Goal: Transaction & Acquisition: Book appointment/travel/reservation

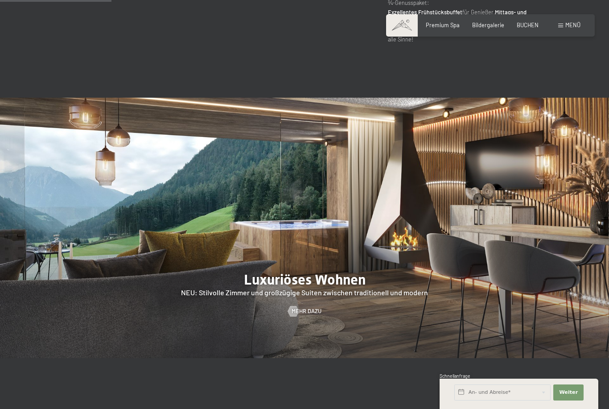
scroll to position [695, 0]
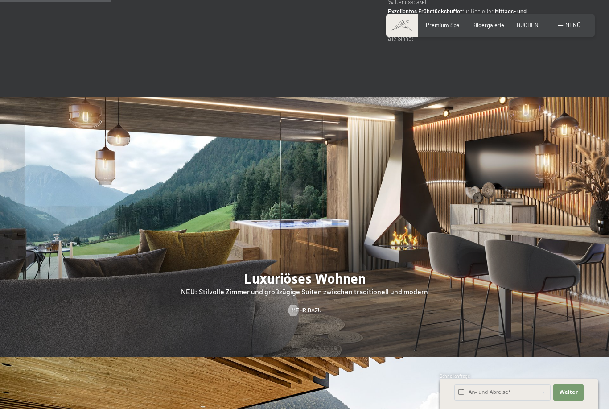
click at [523, 21] on div "Buchen Anfragen Premium Spa Bildergalerie BUCHEN Menü DE IT EN Gutschein Bilder…" at bounding box center [491, 25] width 180 height 8
click at [529, 26] on span "BUCHEN" at bounding box center [528, 24] width 22 height 7
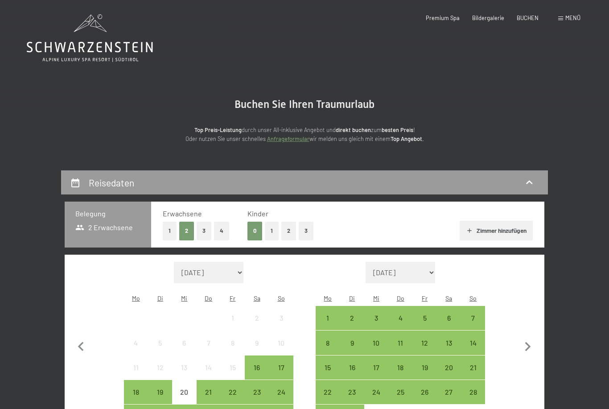
click at [286, 229] on button "2" at bounding box center [289, 231] width 15 height 18
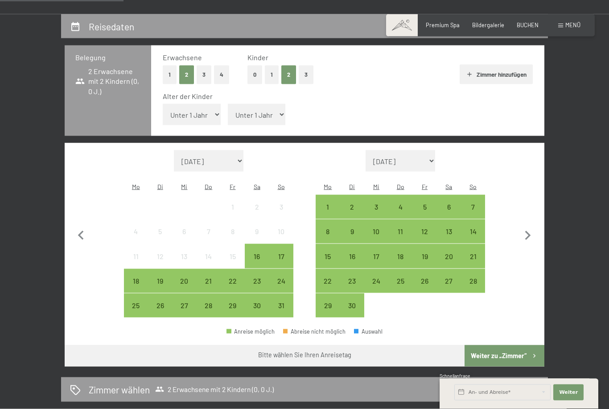
scroll to position [157, 0]
click at [187, 107] on select "Unter 1 Jahr 1 Jahr 2 Jahre 3 Jahre 4 Jahre 5 Jahre 6 Jahre 7 Jahre 8 Jahre 9 J…" at bounding box center [192, 114] width 58 height 21
select select "11"
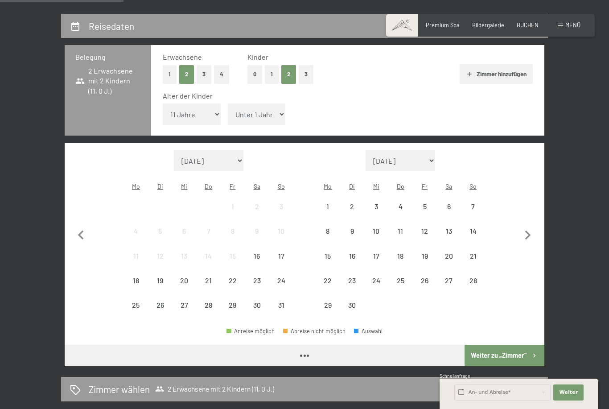
click at [267, 114] on select "Unter 1 Jahr 1 Jahr 2 Jahre 3 Jahre 4 Jahre 5 Jahre 6 Jahre 7 Jahre 8 Jahre 9 J…" at bounding box center [257, 114] width 58 height 21
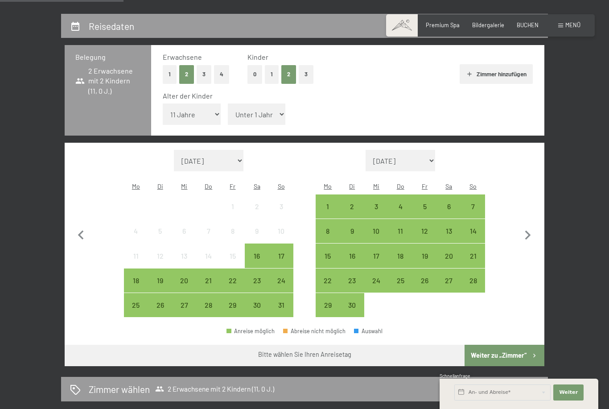
select select "13"
click at [137, 277] on div "18" at bounding box center [136, 288] width 22 height 22
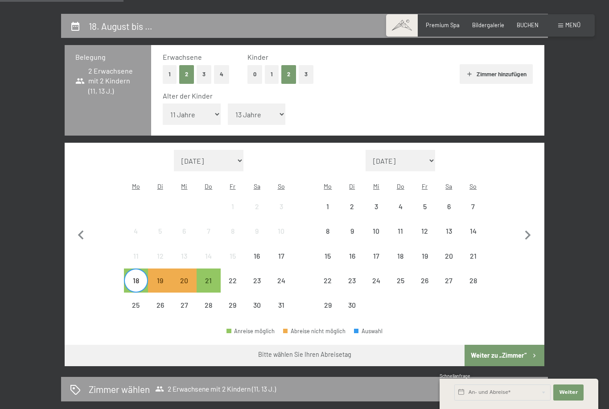
click at [211, 277] on div "21" at bounding box center [209, 288] width 22 height 22
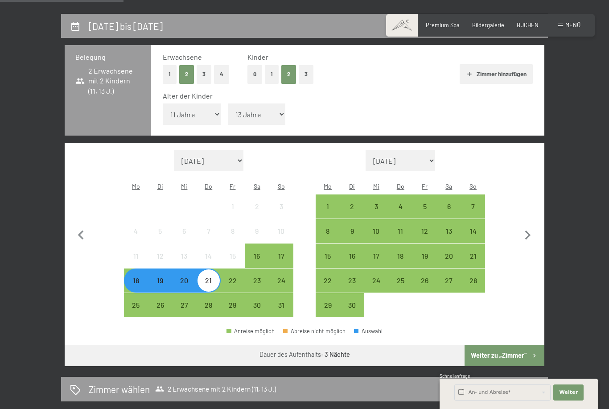
click at [513, 345] on button "Weiter zu „Zimmer“" at bounding box center [505, 355] width 80 height 21
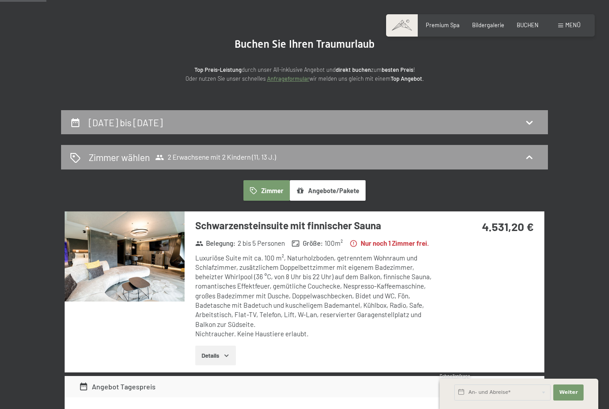
scroll to position [0, 0]
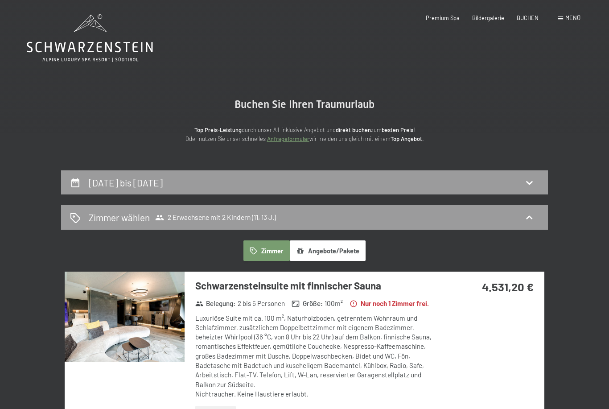
click at [523, 187] on div "18. August bis 21. August 2025" at bounding box center [304, 182] width 469 height 13
select select "11"
select select "13"
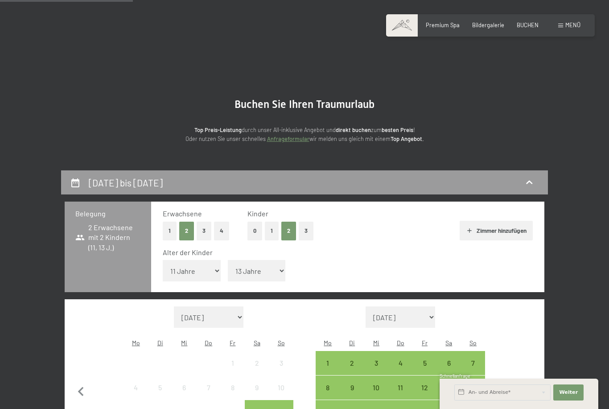
scroll to position [170, 0]
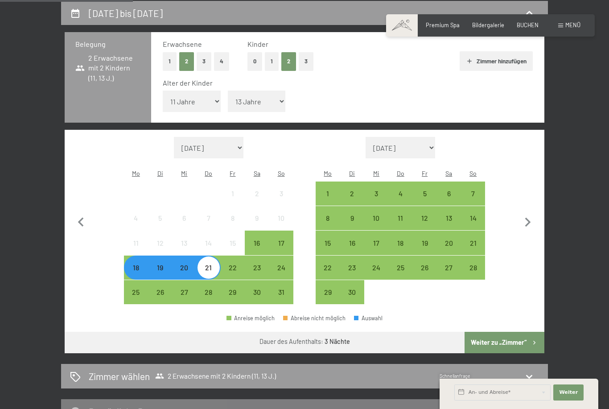
click at [205, 264] on div "21" at bounding box center [209, 275] width 22 height 22
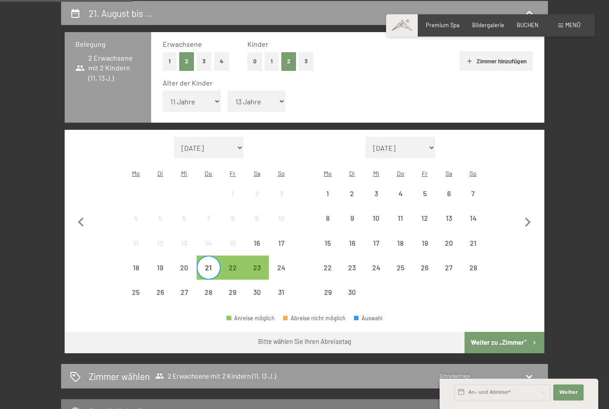
click at [288, 264] on div "24" at bounding box center [281, 275] width 22 height 22
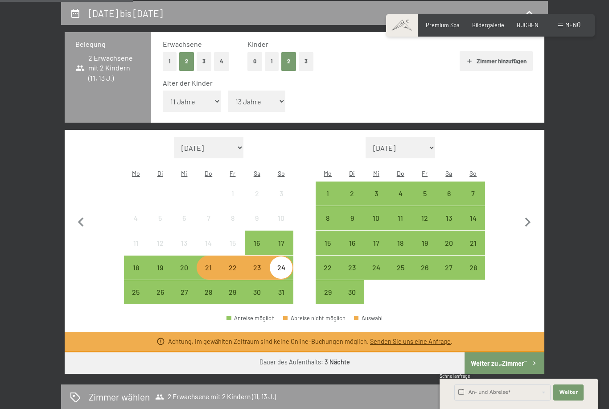
click at [186, 264] on div "20" at bounding box center [184, 275] width 22 height 22
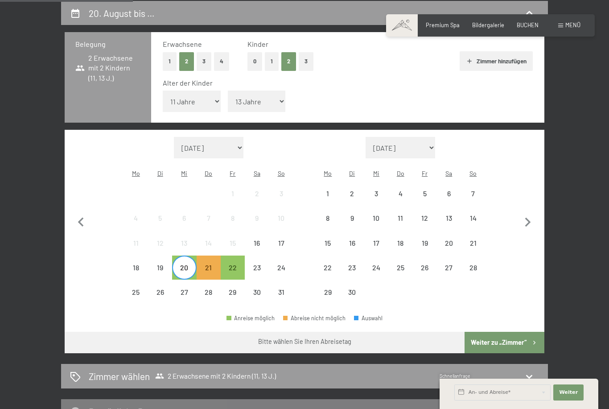
click at [274, 264] on div "24" at bounding box center [281, 275] width 22 height 22
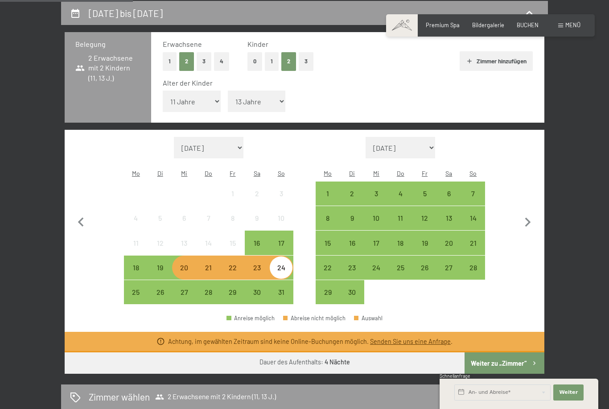
click at [278, 235] on span "Einwilligung Marketing*" at bounding box center [255, 230] width 74 height 9
click at [214, 235] on input "Einwilligung Marketing*" at bounding box center [209, 230] width 9 height 9
checkbox input "false"
click at [254, 264] on div "23" at bounding box center [257, 275] width 22 height 22
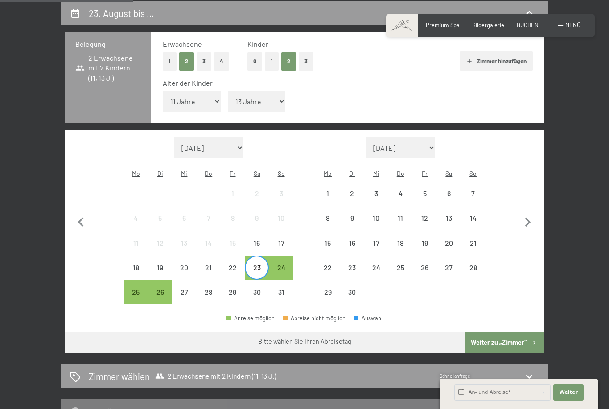
click at [161, 289] on div "26" at bounding box center [160, 300] width 22 height 22
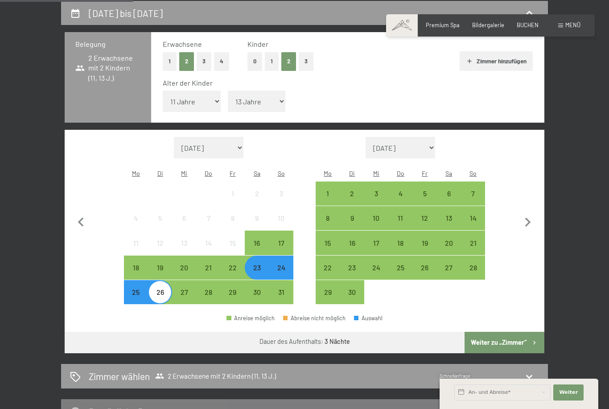
click at [523, 332] on button "Weiter zu „Zimmer“" at bounding box center [505, 342] width 80 height 21
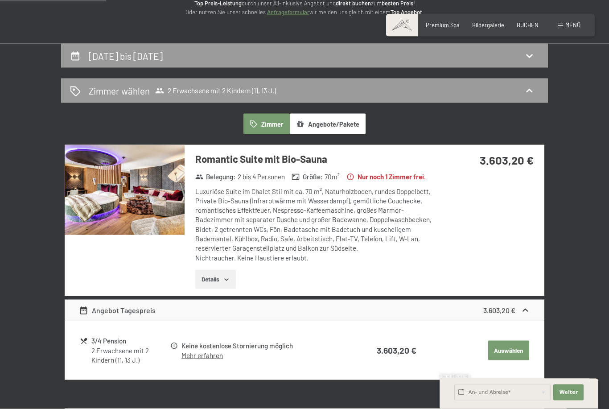
scroll to position [123, 0]
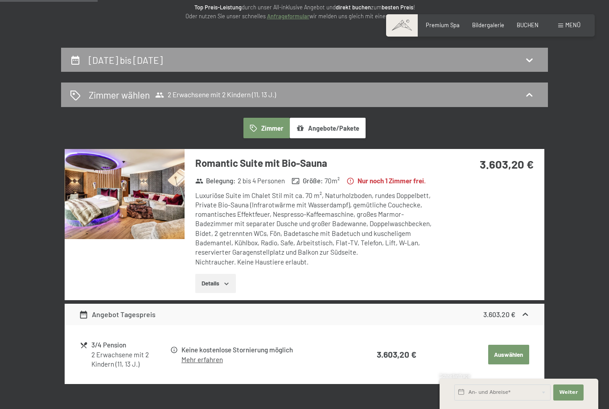
click at [112, 66] on div "23. August bis 26. August 2025" at bounding box center [304, 60] width 487 height 25
select select "11"
select select "13"
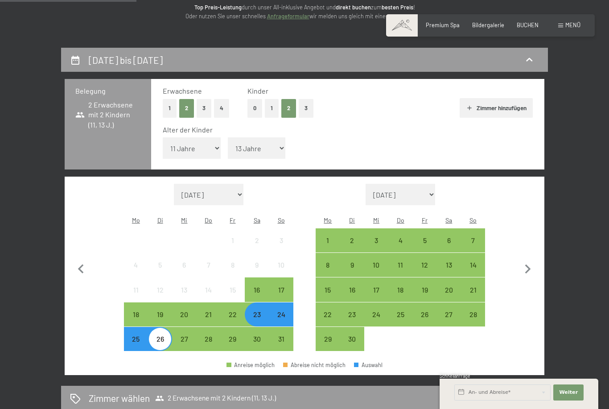
scroll to position [170, 0]
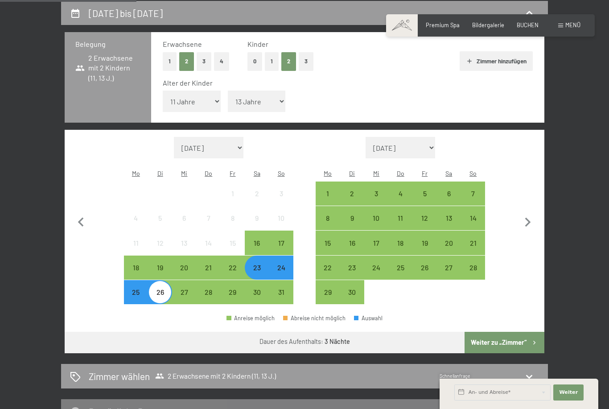
click at [133, 289] on div "25" at bounding box center [136, 300] width 22 height 22
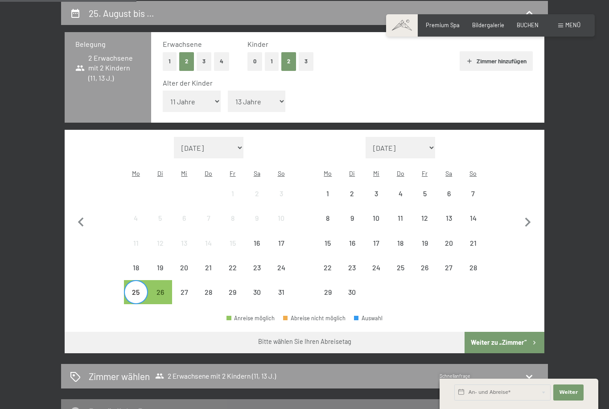
click at [235, 289] on div "29" at bounding box center [233, 300] width 22 height 22
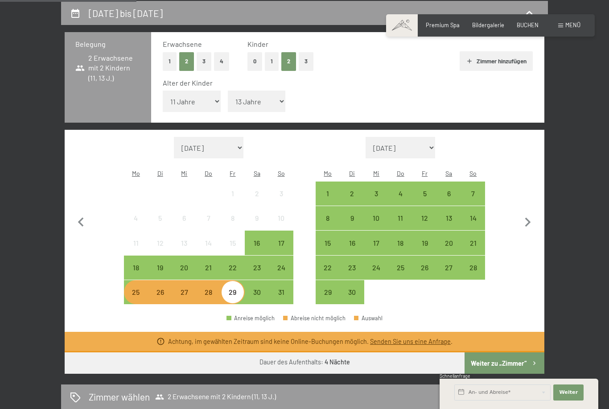
click at [166, 289] on div "26" at bounding box center [160, 300] width 22 height 22
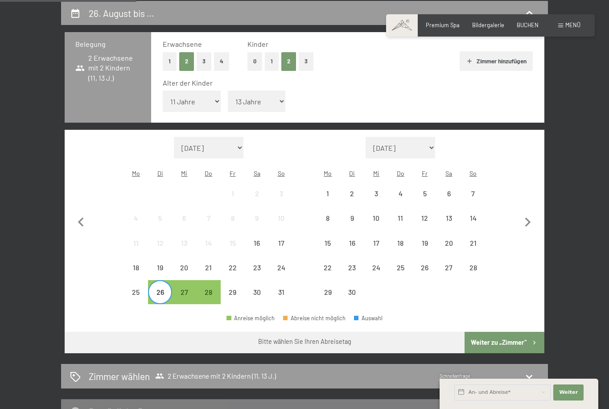
click at [251, 289] on div "30" at bounding box center [257, 300] width 22 height 22
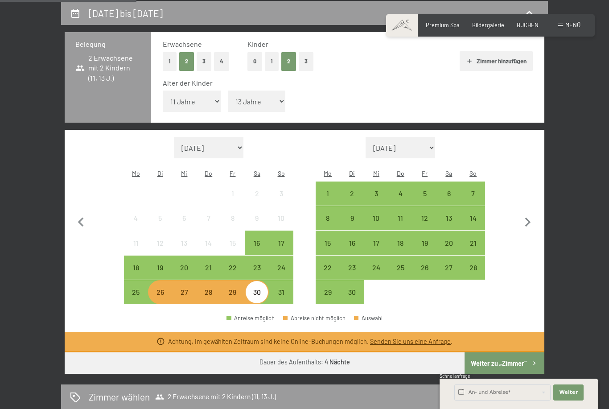
click at [211, 289] on div "28" at bounding box center [209, 300] width 22 height 22
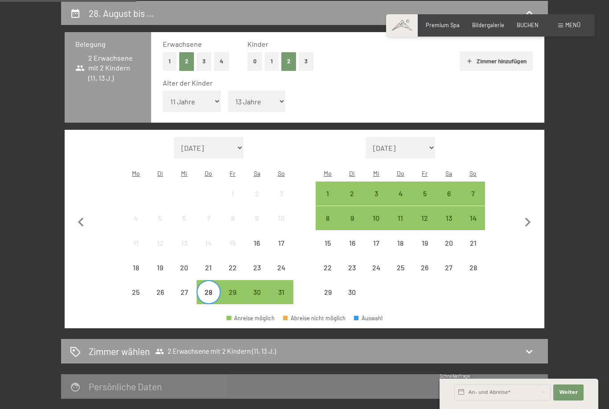
click at [285, 289] on div "31" at bounding box center [281, 300] width 22 height 22
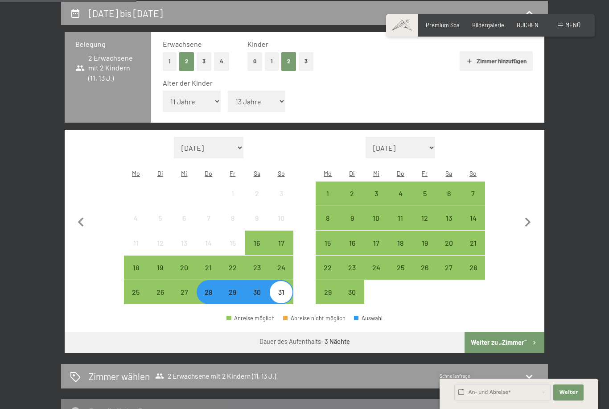
click at [519, 332] on button "Weiter zu „Zimmer“" at bounding box center [505, 342] width 80 height 21
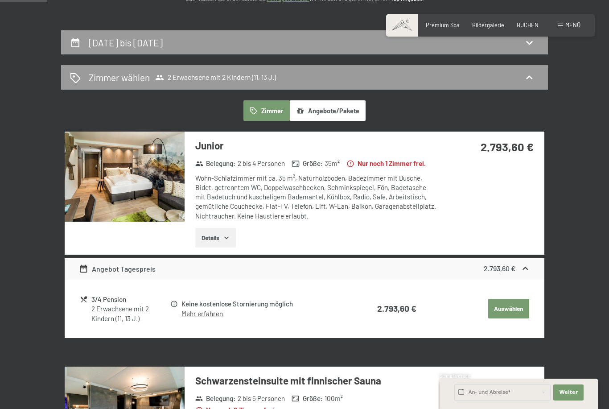
scroll to position [0, 0]
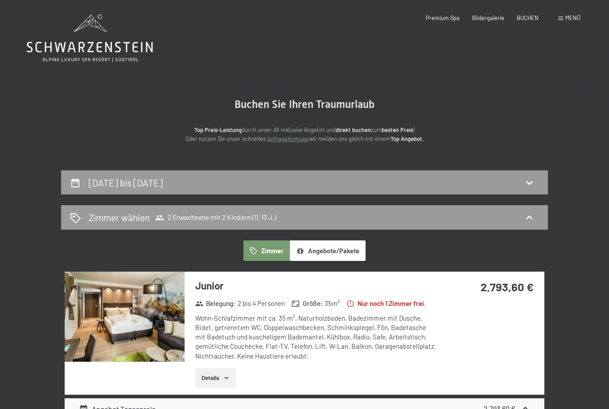
click at [91, 186] on h2 "28. August bis 31. August 2025" at bounding box center [126, 182] width 74 height 11
select select "11"
select select "13"
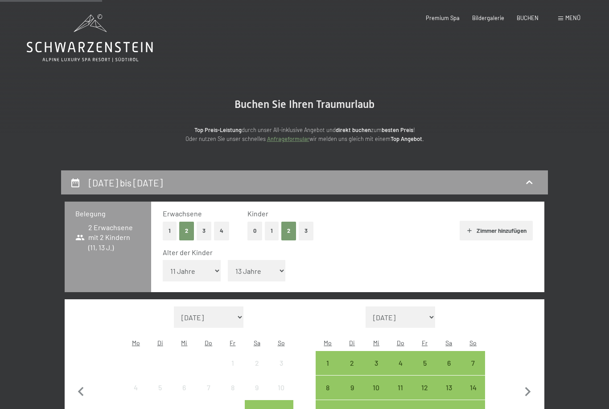
scroll to position [170, 0]
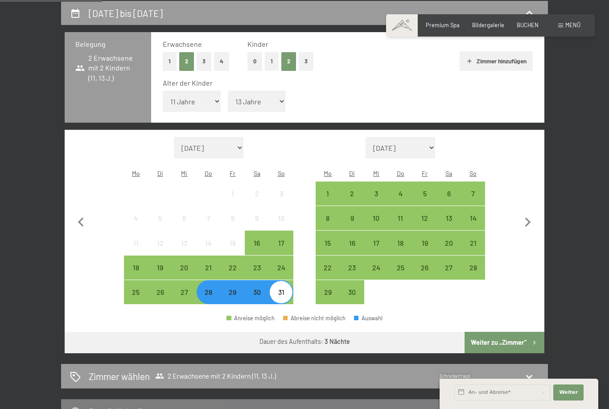
click at [278, 289] on div "31" at bounding box center [281, 300] width 22 height 22
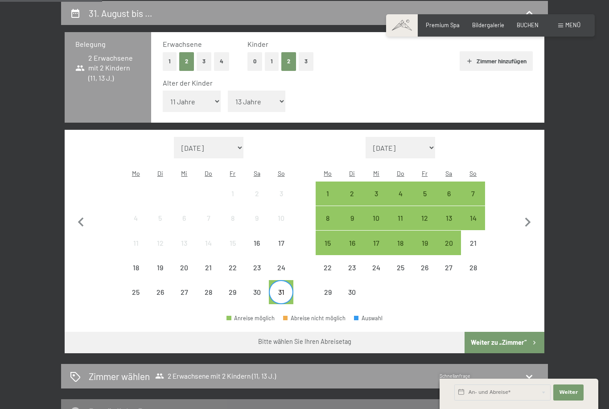
click at [212, 289] on div "28" at bounding box center [209, 300] width 22 height 22
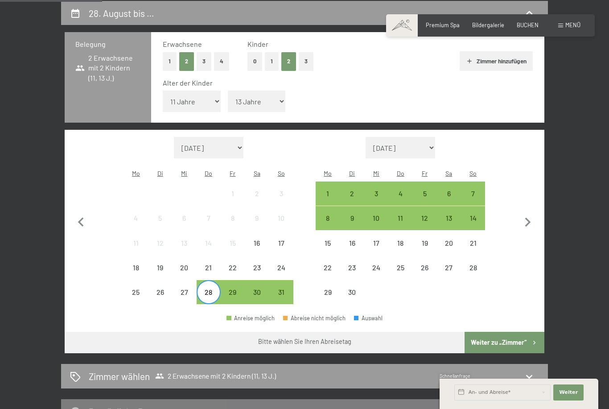
click at [377, 190] on div "3" at bounding box center [376, 201] width 22 height 22
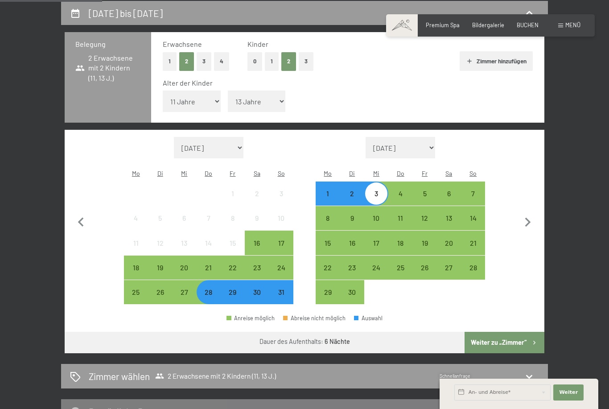
click at [518, 332] on button "Weiter zu „Zimmer“" at bounding box center [505, 342] width 80 height 21
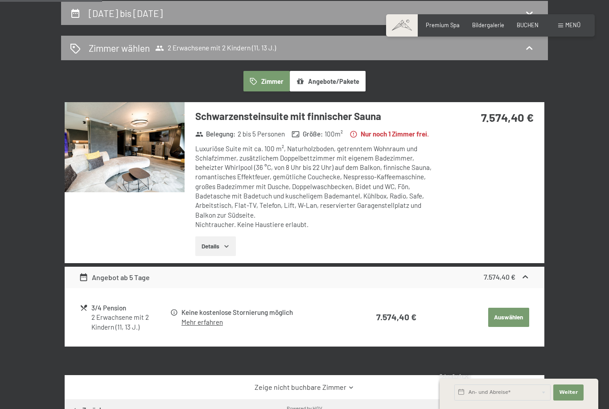
click at [84, 23] on div "28. August bis 3. September 2025" at bounding box center [304, 13] width 487 height 25
select select "11"
select select "13"
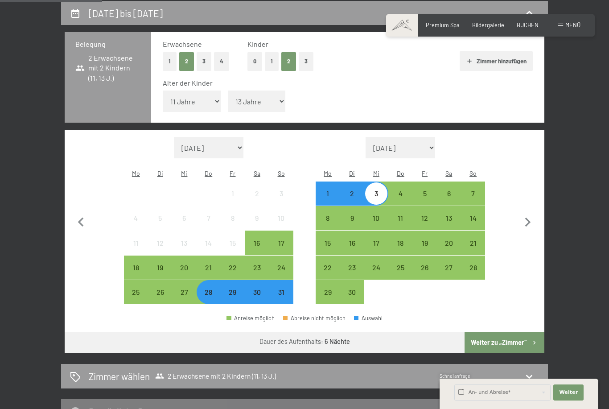
click at [525, 332] on button "Weiter zu „Zimmer“" at bounding box center [505, 342] width 80 height 21
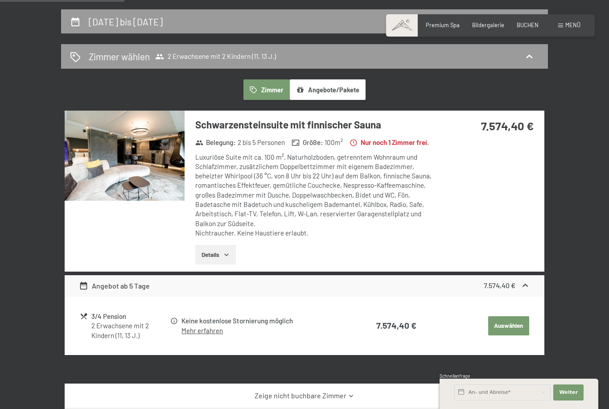
scroll to position [161, 0]
